Goal: Download file/media

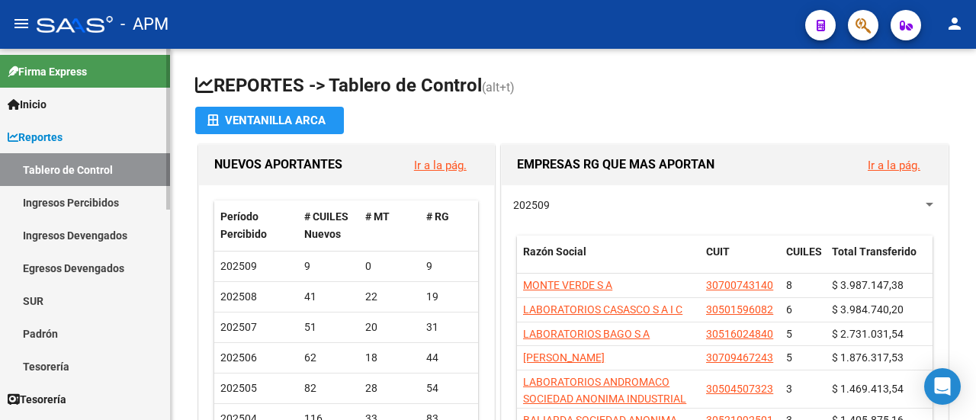
click at [50, 197] on link "Ingresos Percibidos" at bounding box center [85, 202] width 170 height 33
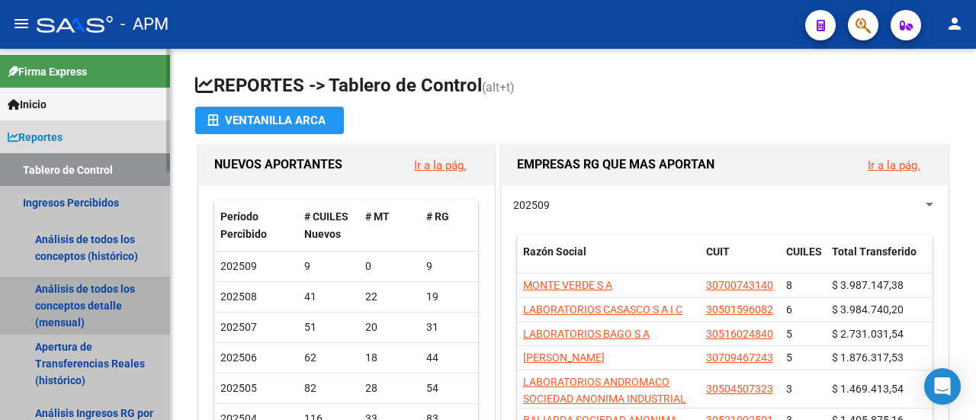
click at [92, 294] on link "Análisis de todos los conceptos detalle (mensual)" at bounding box center [85, 306] width 170 height 58
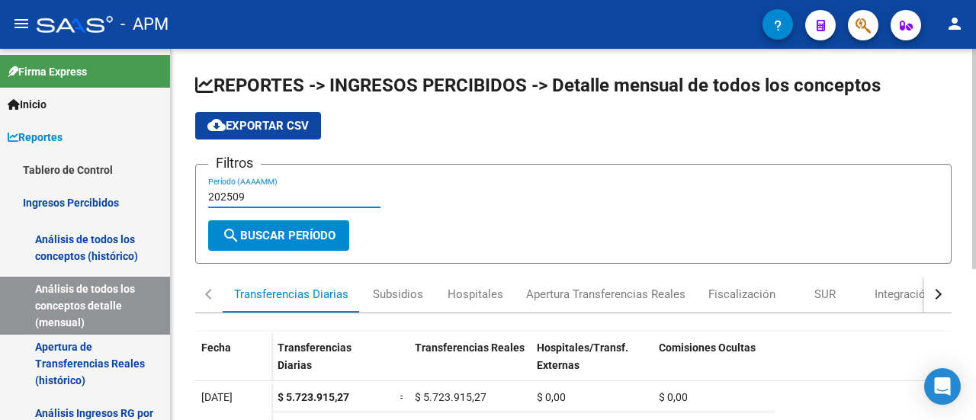
click at [247, 197] on input "202509" at bounding box center [294, 197] width 172 height 13
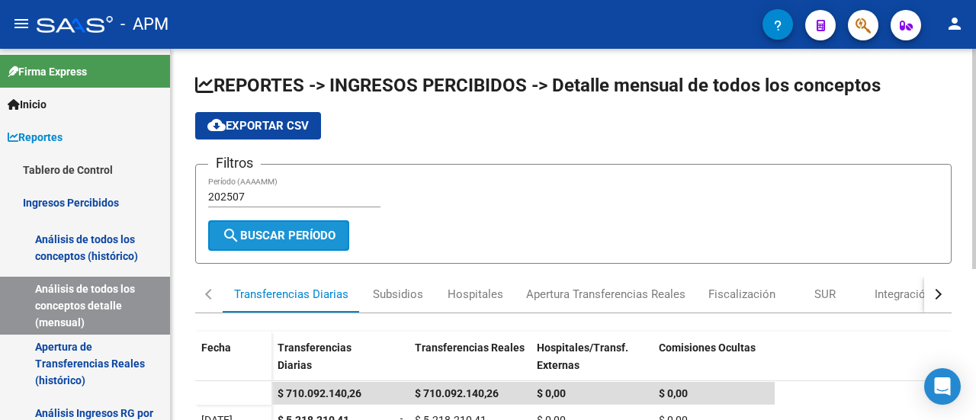
click at [288, 231] on span "search Buscar Período" at bounding box center [279, 236] width 114 height 14
click at [252, 126] on span "cloud_download Exportar CSV" at bounding box center [257, 126] width 101 height 14
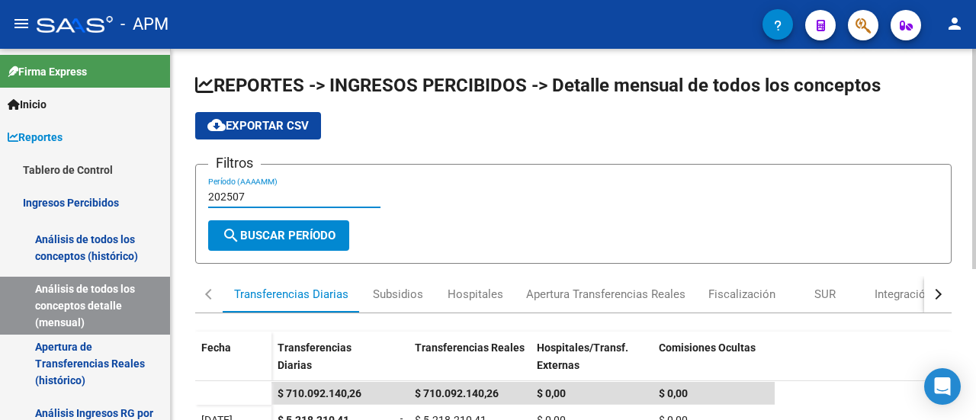
click at [280, 197] on input "202507" at bounding box center [294, 197] width 172 height 13
type input "202509"
click at [279, 111] on app-list-header "REPORTES -> INGRESOS PERCIBIDOS -> Detalle mensual de todos los conceptos cloud…" at bounding box center [573, 168] width 756 height 191
click at [281, 121] on span "cloud_download Exportar CSV" at bounding box center [257, 126] width 101 height 14
